Goal: Transaction & Acquisition: Purchase product/service

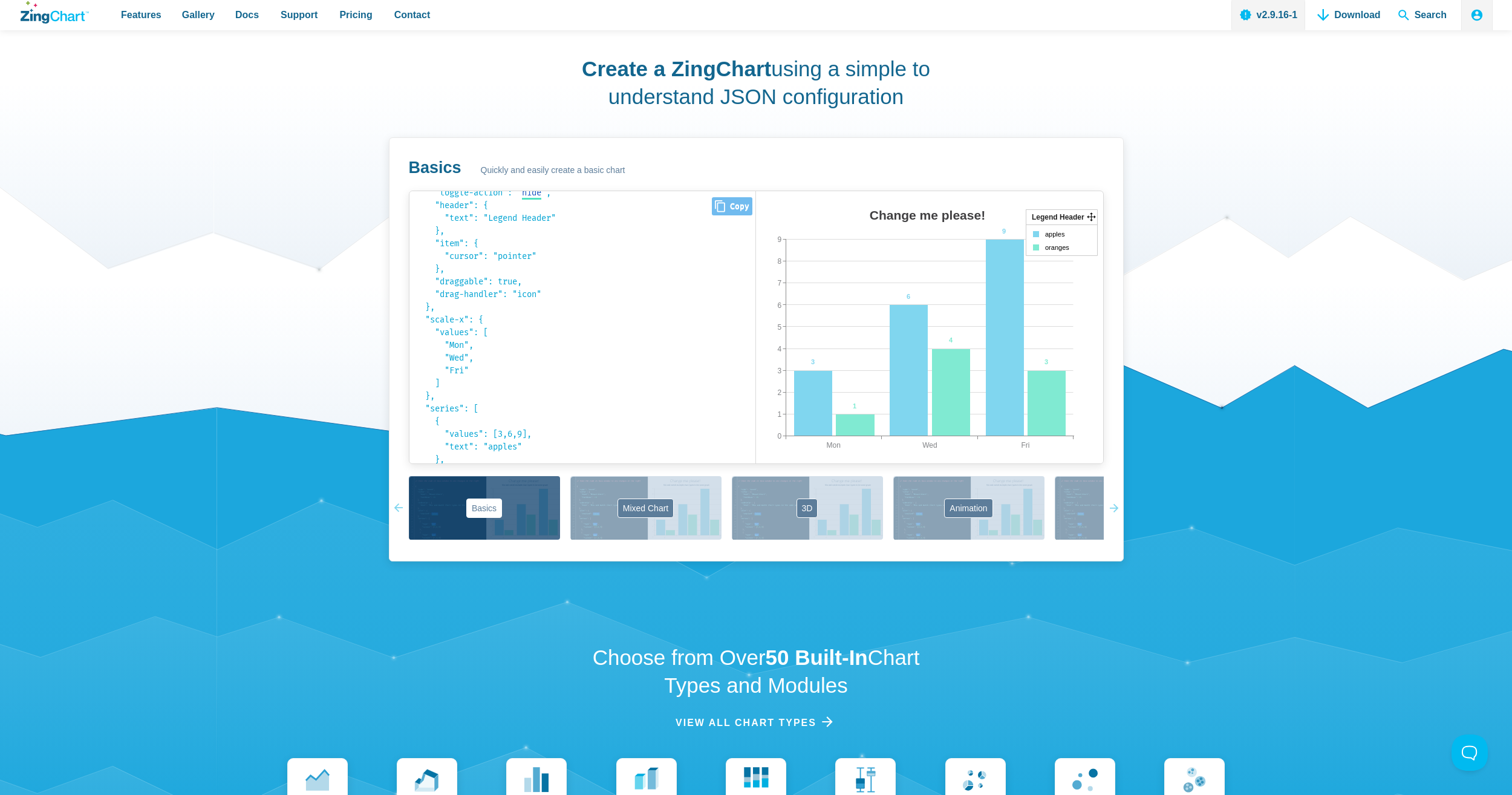
scroll to position [267, 0]
drag, startPoint x: 1008, startPoint y: 343, endPoint x: 1003, endPoint y: 326, distance: 17.7
click at [756, 476] on area "App Content" at bounding box center [756, 476] width 0 height 0
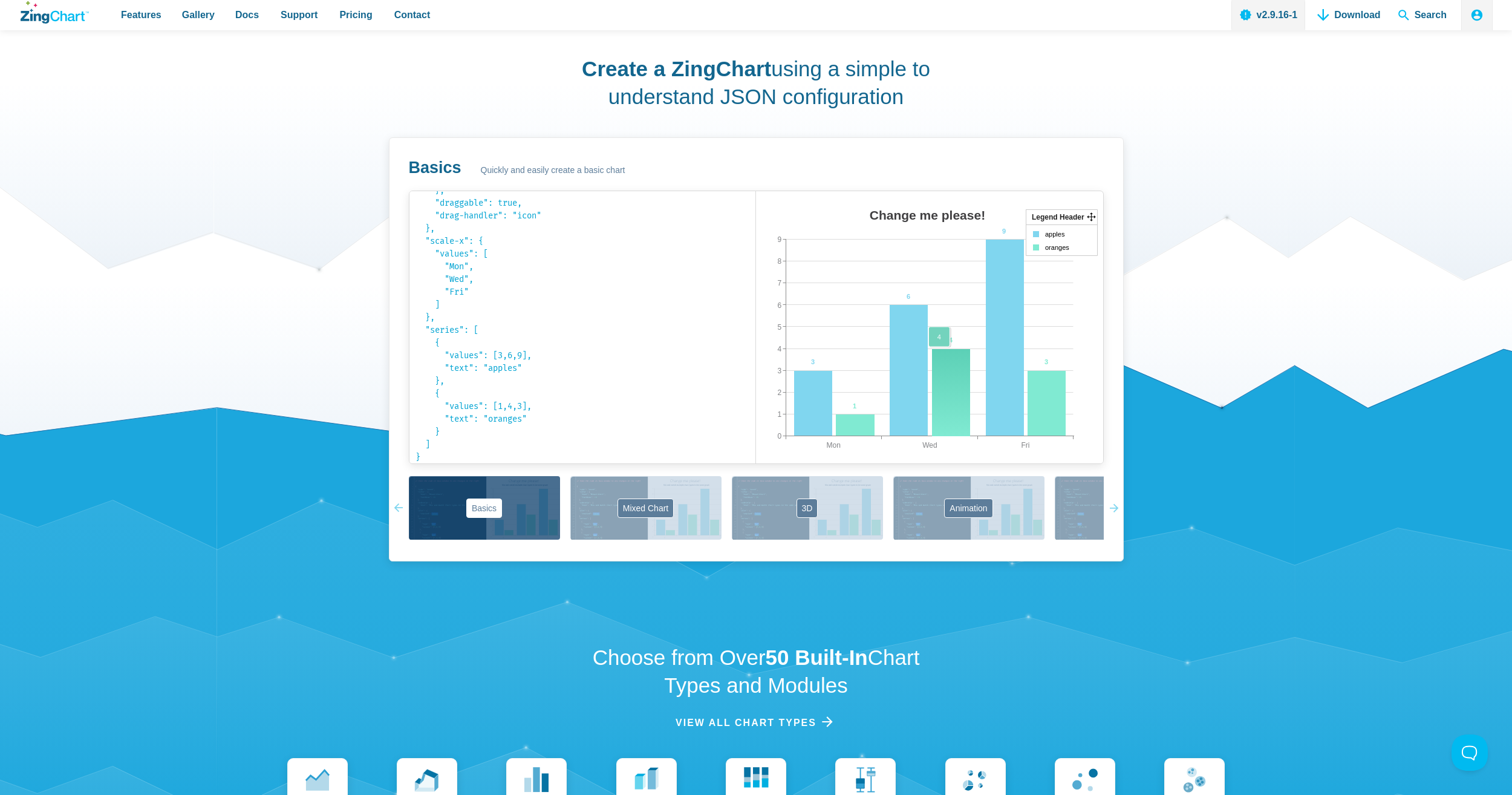
click at [756, 476] on area "App Content" at bounding box center [756, 476] width 0 height 0
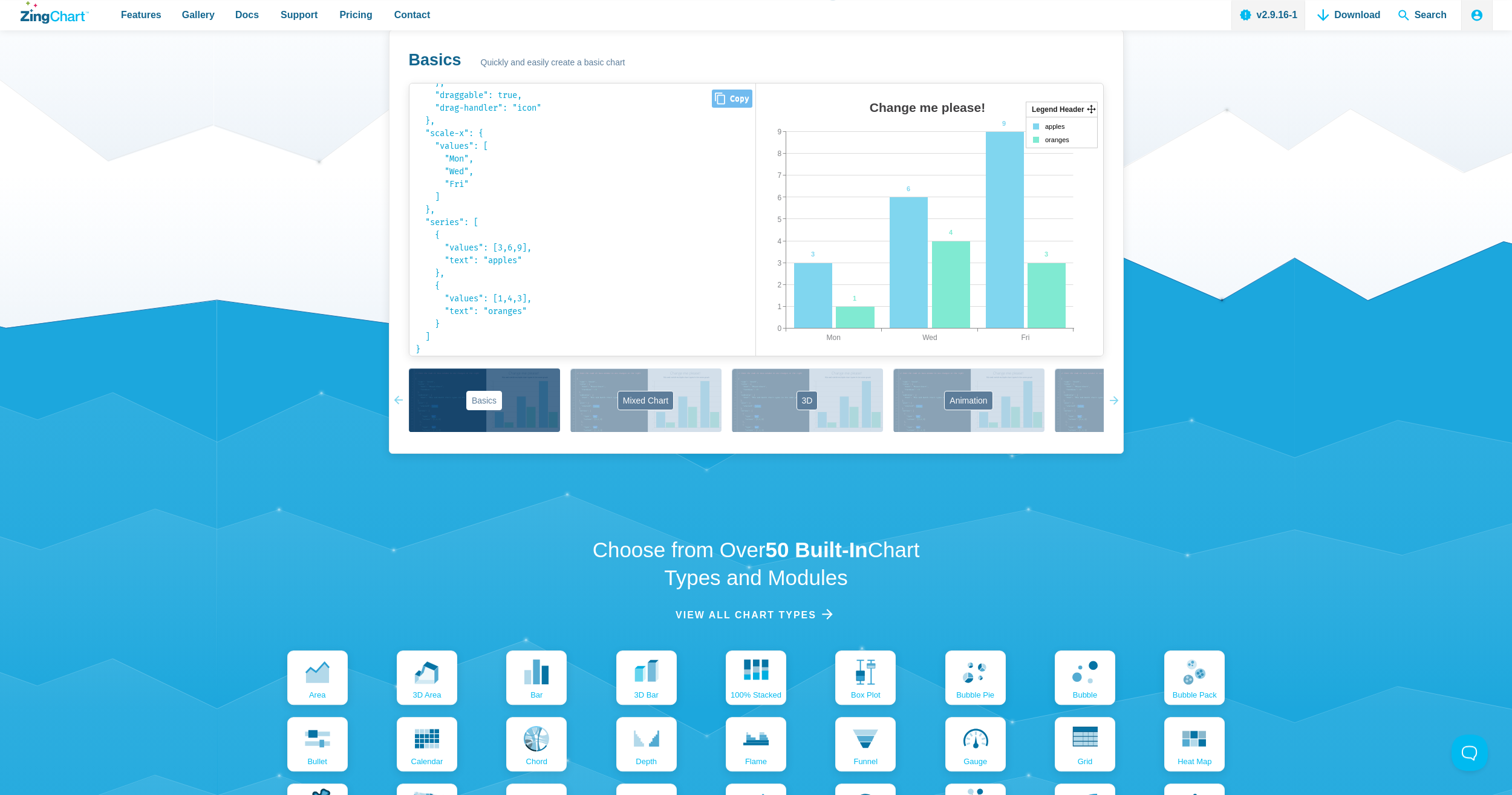
scroll to position [1133, 0]
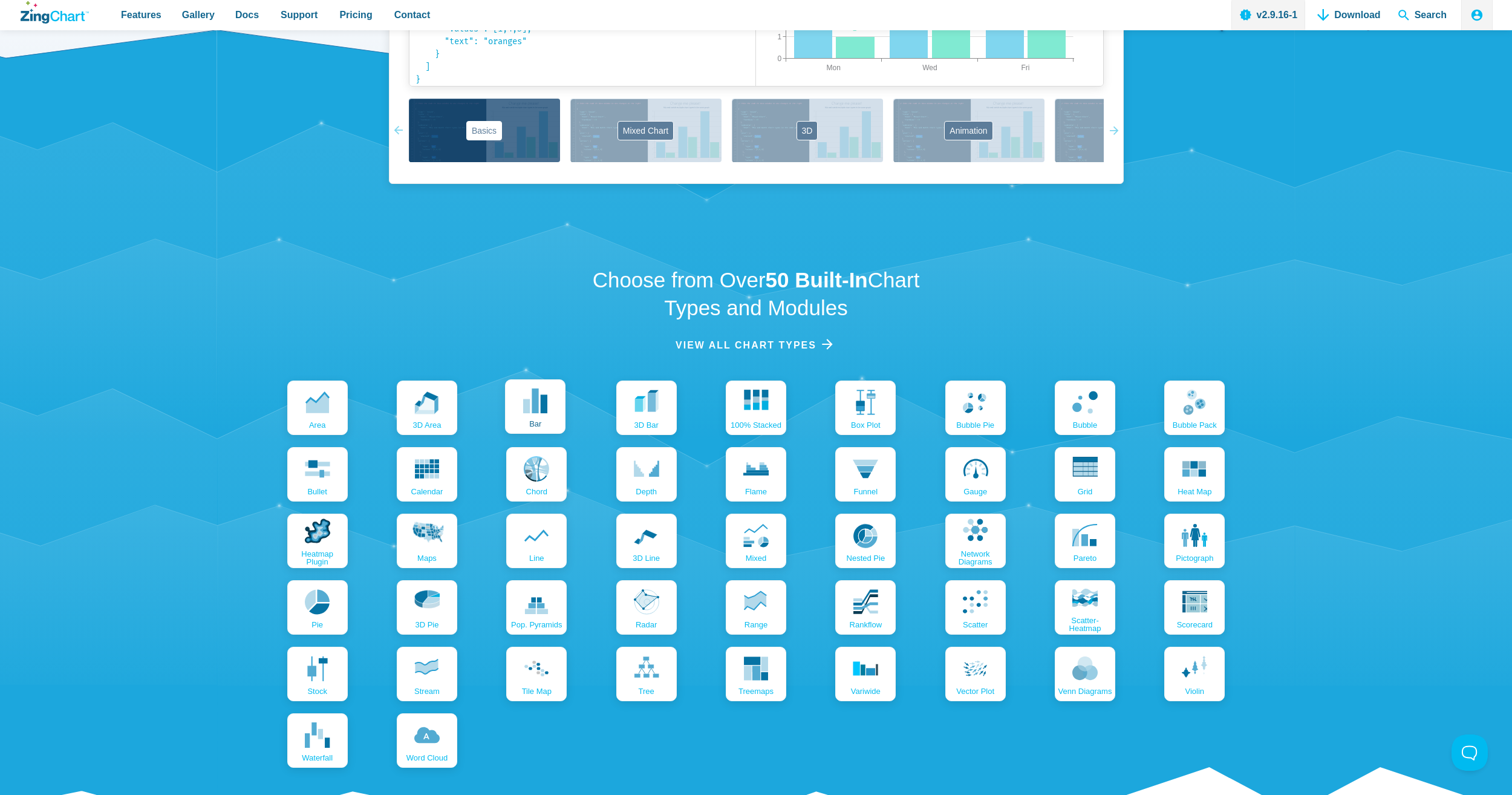
click at [546, 419] on link "bar" at bounding box center [535, 406] width 60 height 55
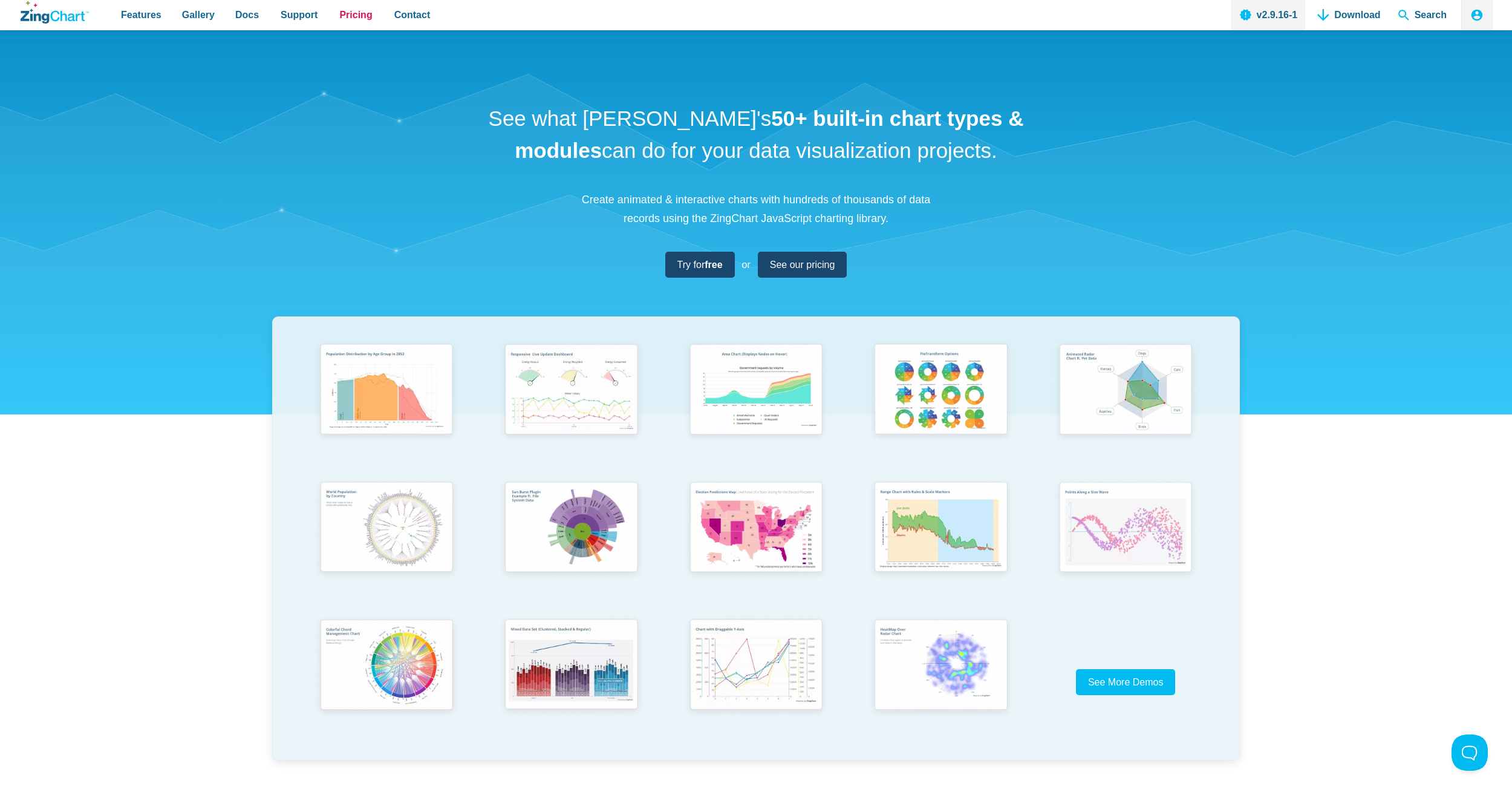
click at [360, 4] on link "Pricing" at bounding box center [355, 15] width 42 height 30
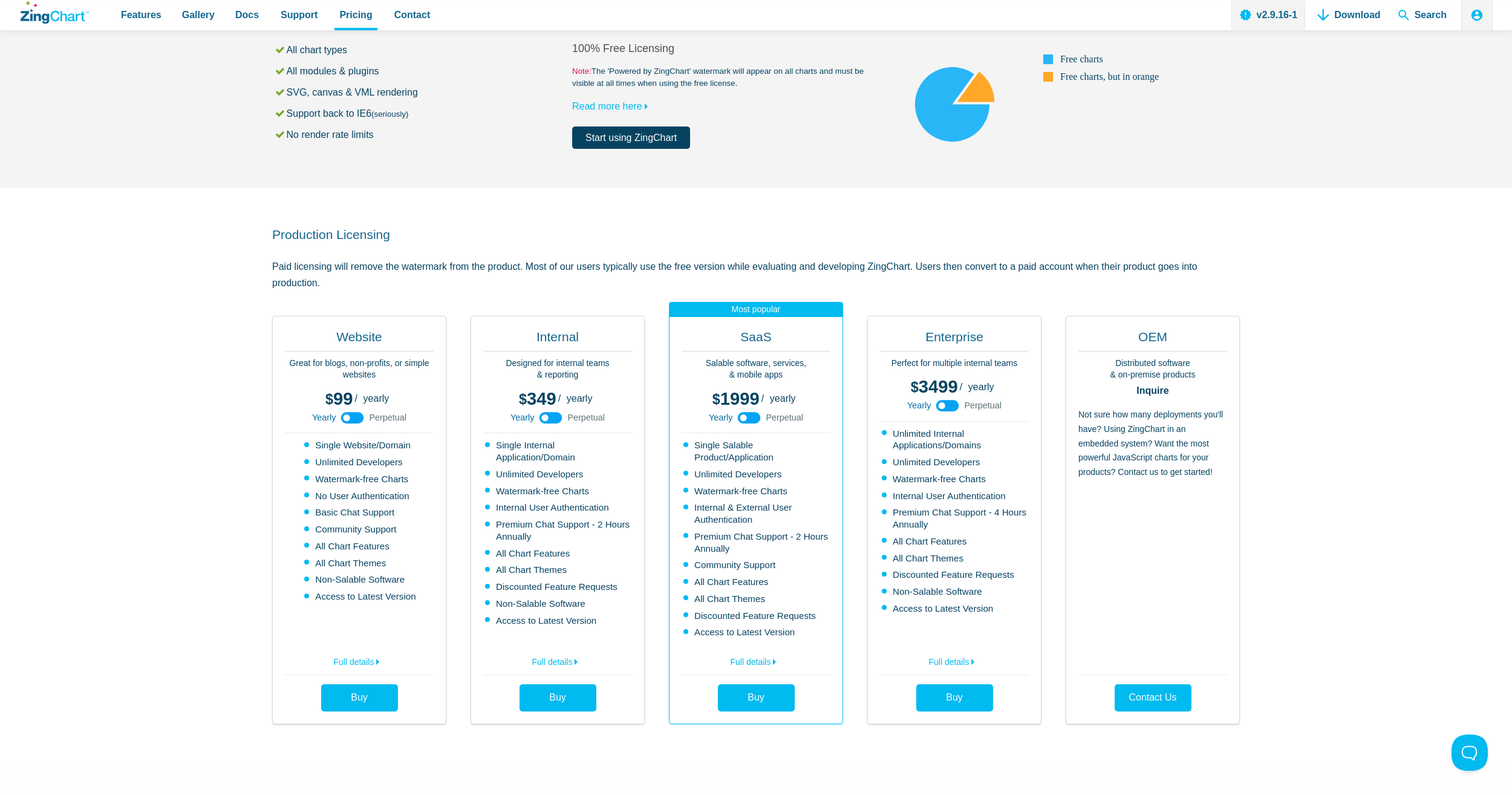
scroll to position [252, 0]
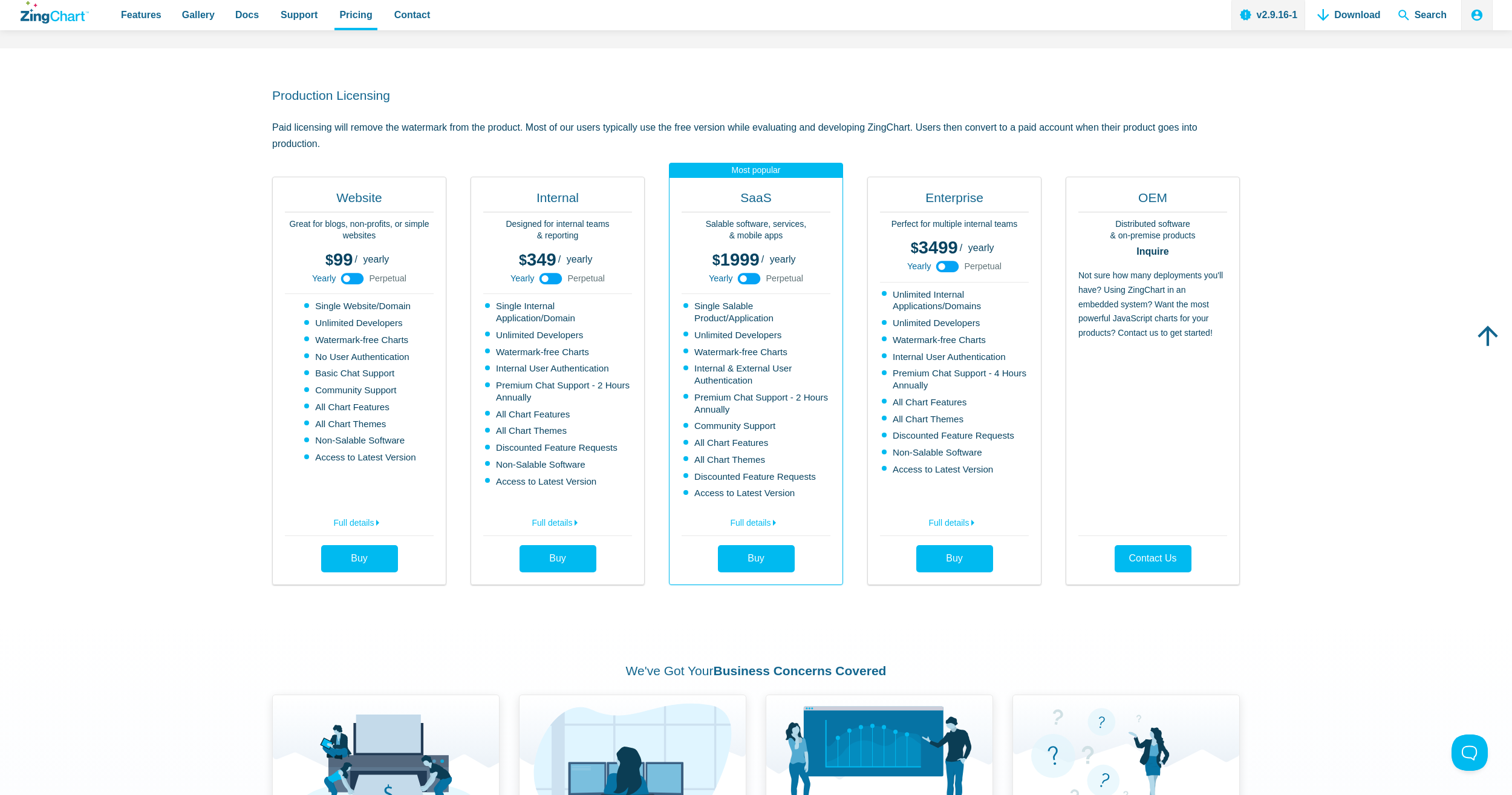
click at [361, 279] on use "App Content" at bounding box center [353, 279] width 23 height 11
click at [361, 279] on icon "App Content" at bounding box center [352, 278] width 27 height 27
click at [361, 279] on use "App Content" at bounding box center [353, 279] width 23 height 11
click at [361, 279] on icon "App Content" at bounding box center [352, 278] width 27 height 27
click at [361, 279] on use "App Content" at bounding box center [353, 279] width 23 height 11
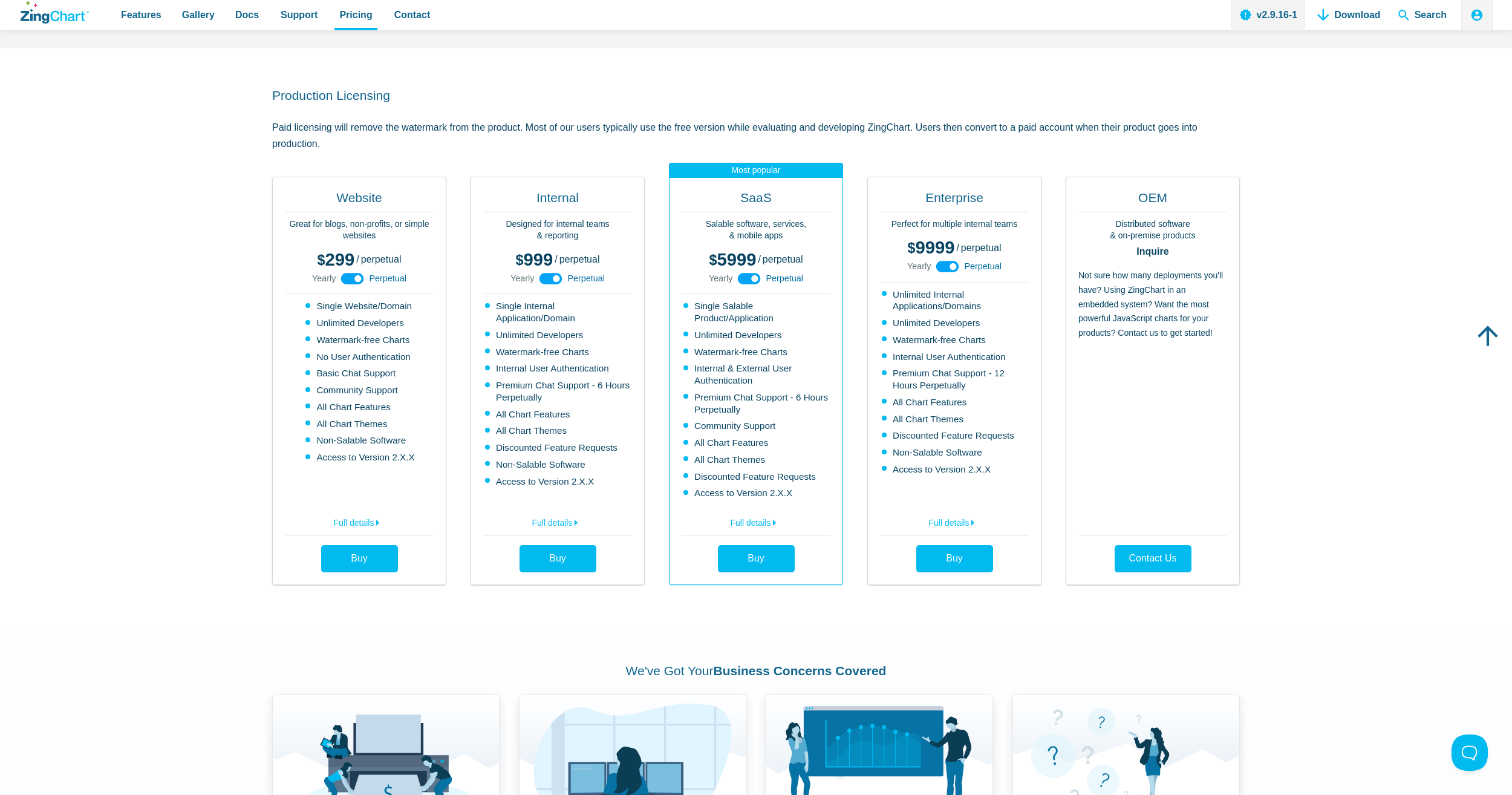
click at [361, 279] on icon "App Content" at bounding box center [352, 278] width 27 height 27
click at [186, 366] on section "Production Licensing Paid licensing will remove the watermark from the product.…" at bounding box center [756, 336] width 1512 height 575
